Goal: Task Accomplishment & Management: Use online tool/utility

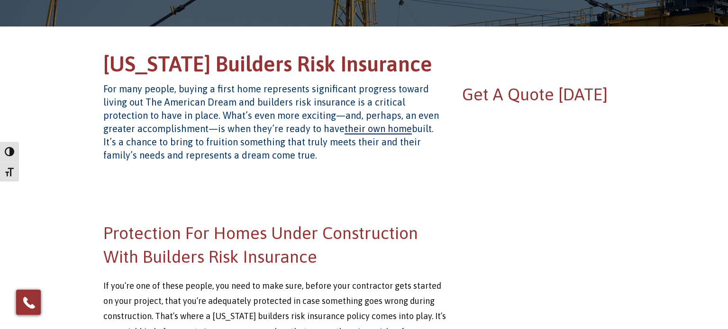
scroll to position [238, 0]
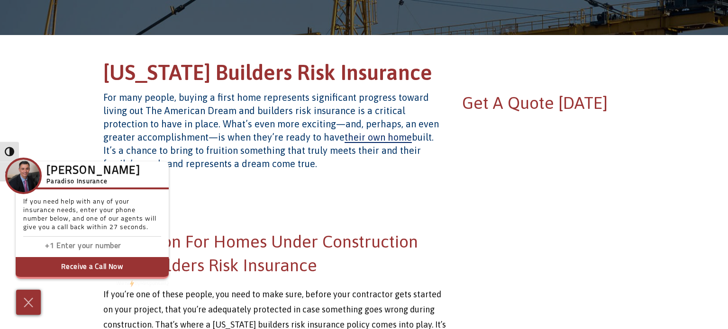
click at [72, 267] on button "Receive a Call Now" at bounding box center [92, 268] width 153 height 22
click at [76, 251] on input "Enter phone number" at bounding box center [103, 247] width 95 height 14
click at [72, 245] on input "Enter phone number" at bounding box center [103, 247] width 95 height 14
type input "8606081111"
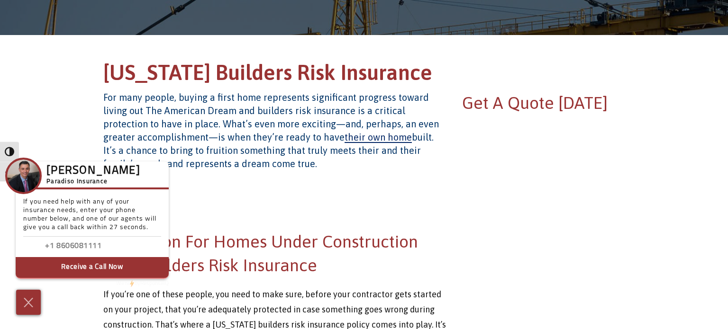
click at [77, 269] on button "Receive a Call Now" at bounding box center [92, 268] width 153 height 22
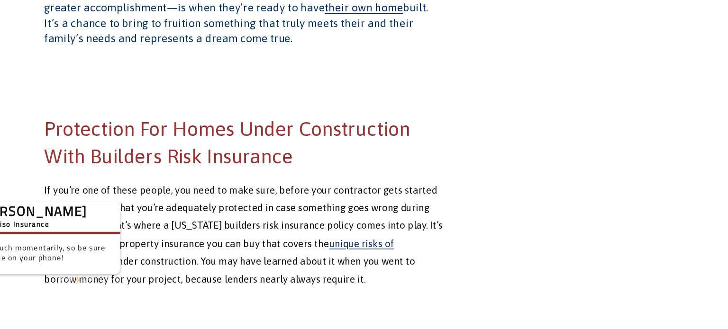
scroll to position [336, 0]
